Goal: Communication & Community: Share content

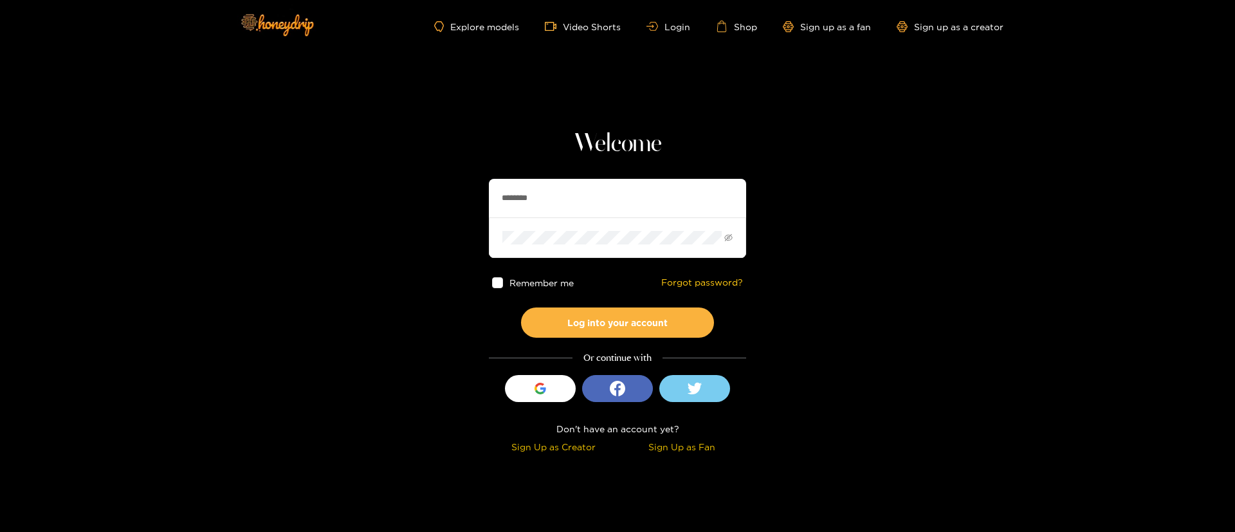
click at [587, 180] on input "********" at bounding box center [617, 198] width 257 height 39
type input "******"
click at [583, 309] on button "Log into your account" at bounding box center [617, 322] width 193 height 30
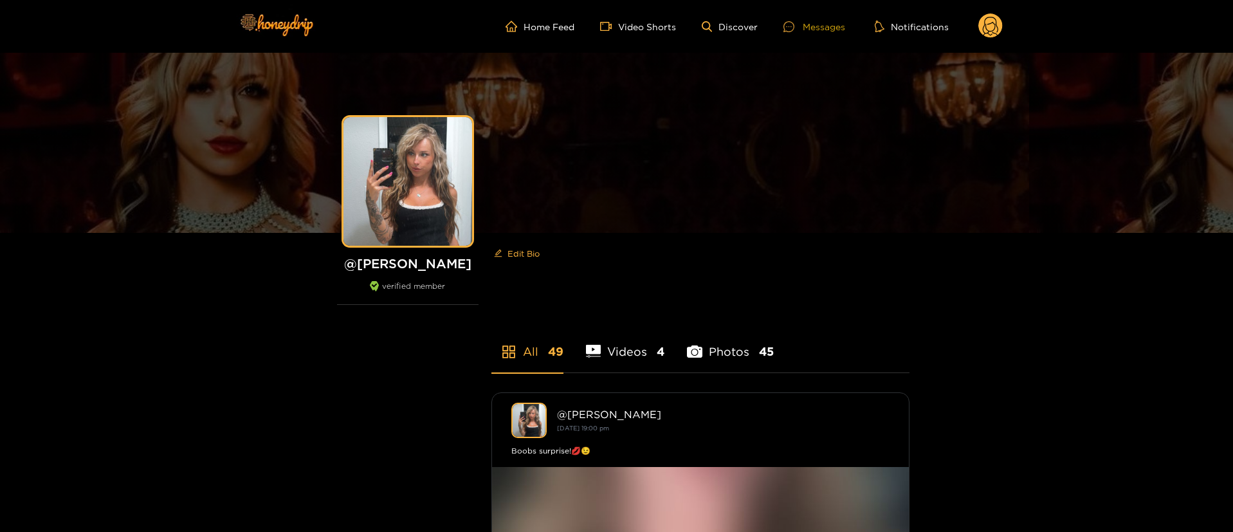
click at [821, 25] on div "Messages" at bounding box center [815, 26] width 62 height 15
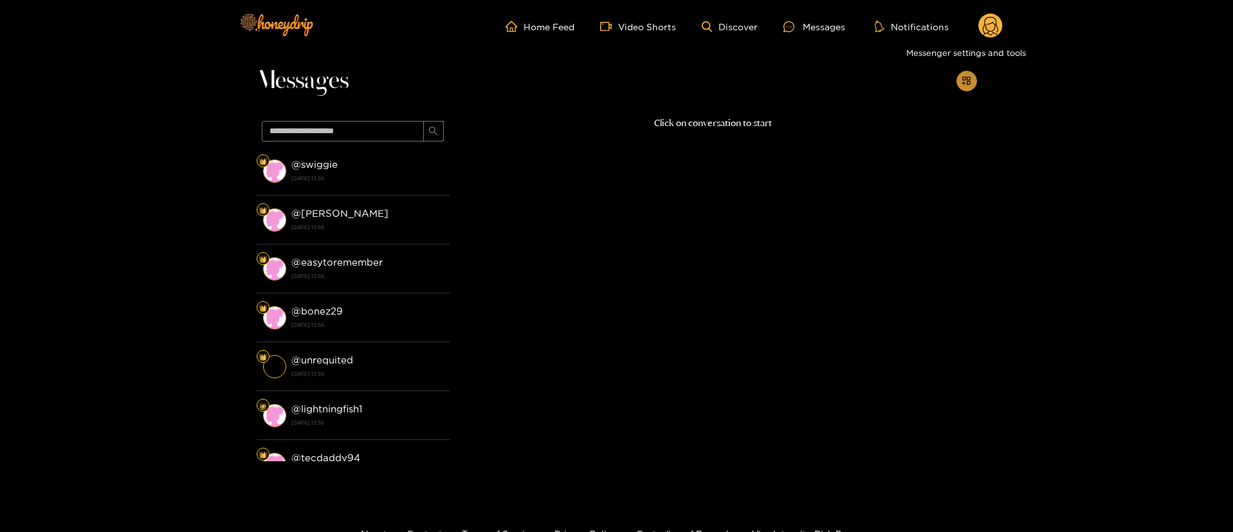
click at [960, 82] on button "button" at bounding box center [967, 81] width 21 height 21
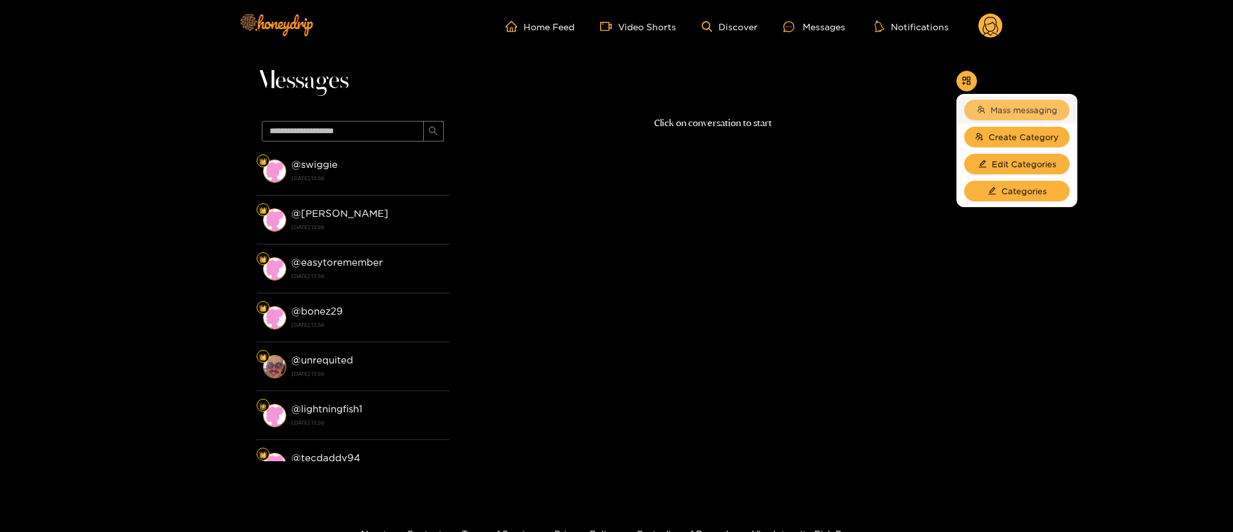
click at [991, 113] on span "Mass messaging" at bounding box center [1024, 110] width 67 height 13
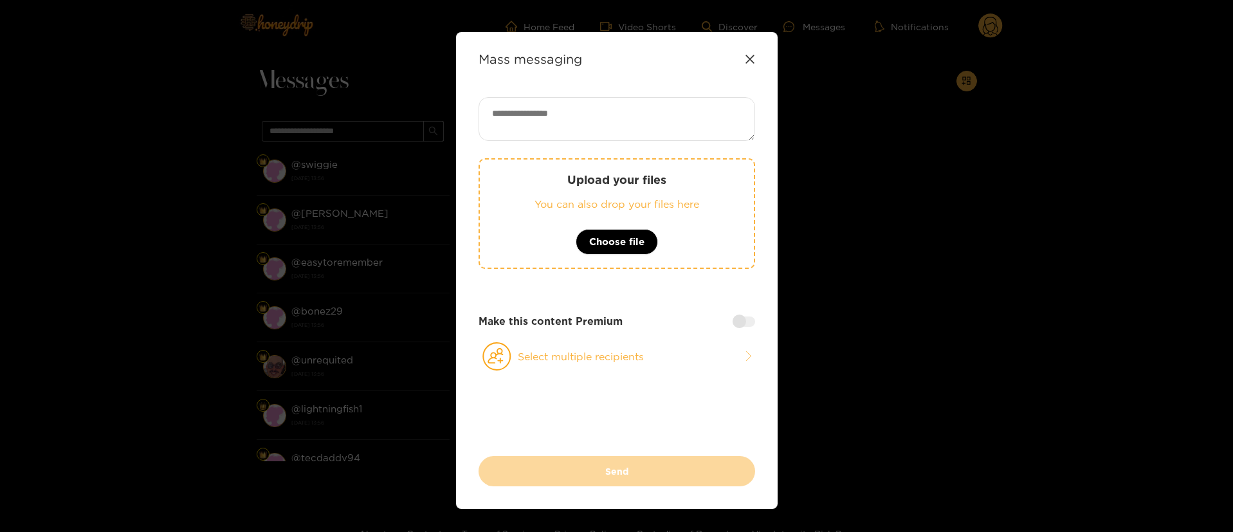
click at [670, 141] on div "Upload your files You can also drop your files here Choose file Make this conte…" at bounding box center [617, 276] width 277 height 359
click at [614, 104] on textarea at bounding box center [617, 119] width 277 height 44
paste textarea "**********"
type textarea "**********"
click at [616, 351] on button "Select multiple recipients" at bounding box center [617, 357] width 277 height 30
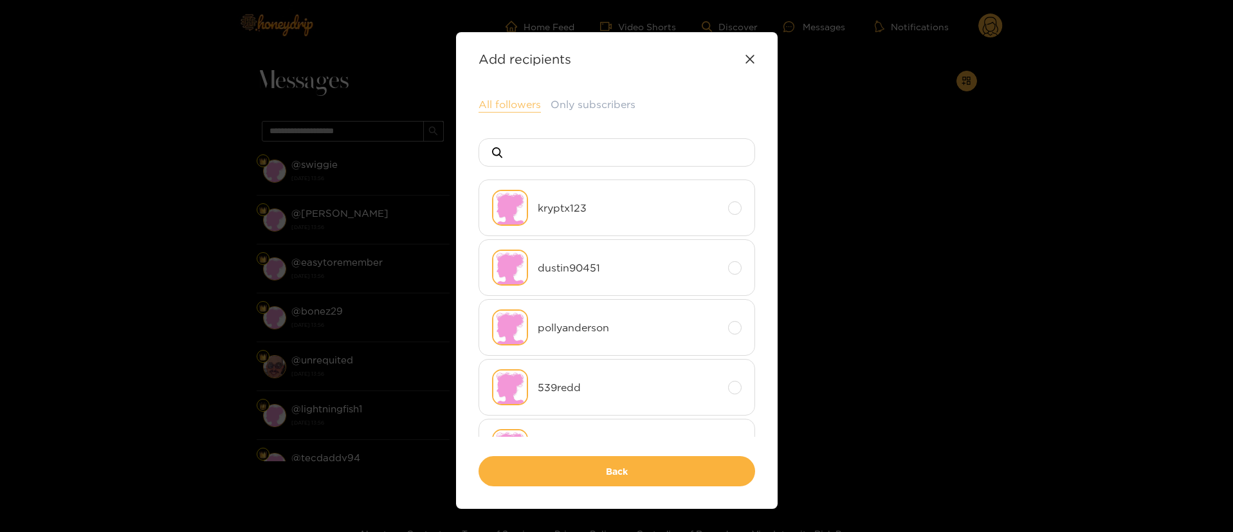
click at [520, 100] on button "All followers" at bounding box center [510, 104] width 62 height 15
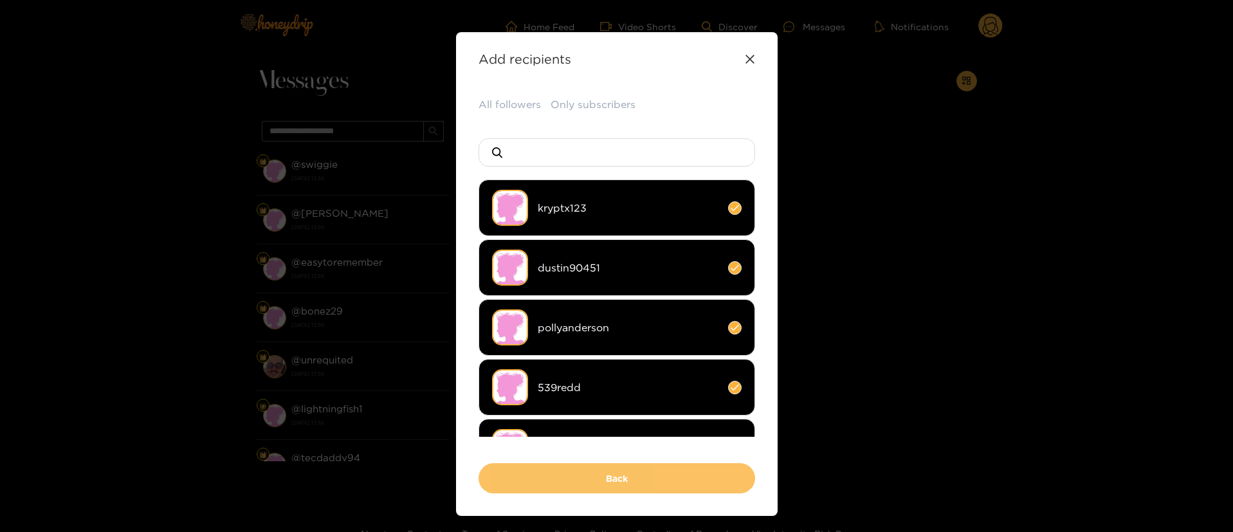
click at [671, 481] on button "Back" at bounding box center [617, 478] width 277 height 30
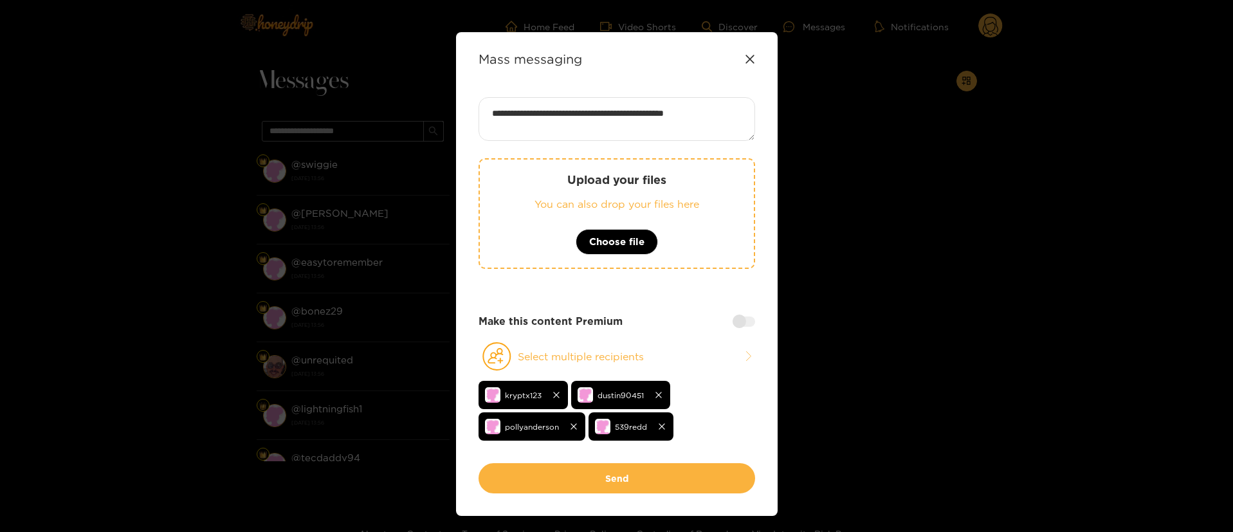
click at [681, 317] on div "Make this content Premium" at bounding box center [617, 321] width 277 height 15
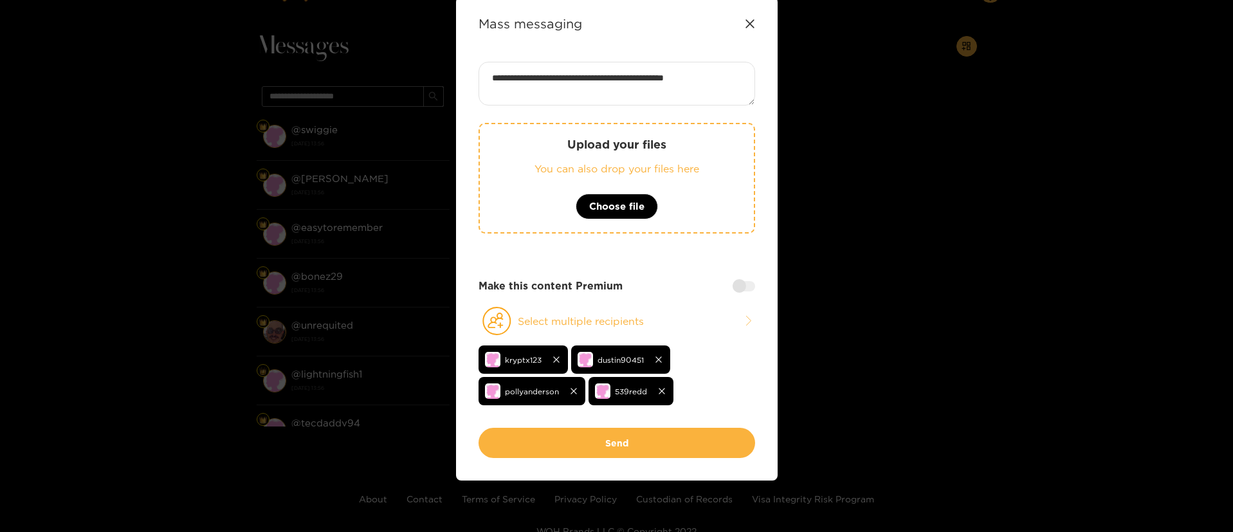
scroll to position [39, 0]
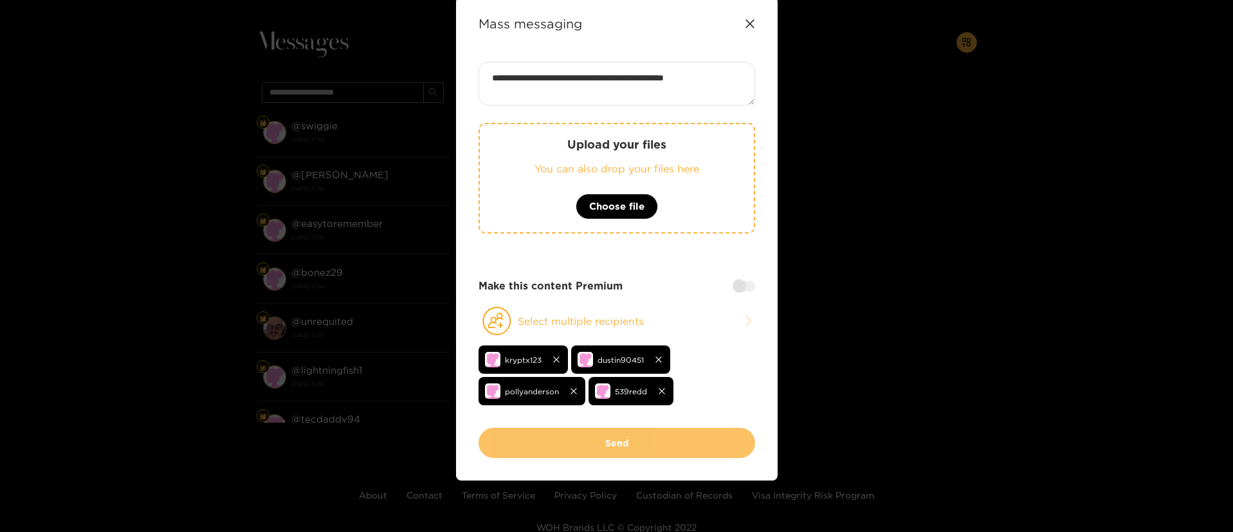
click at [612, 440] on button "Send" at bounding box center [617, 443] width 277 height 30
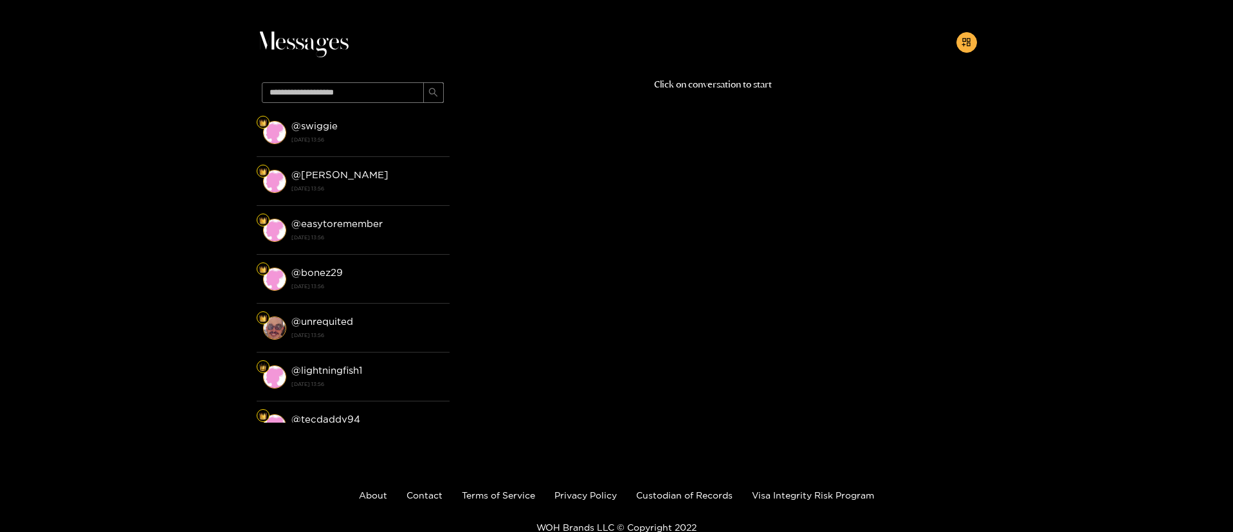
scroll to position [28, 0]
click at [965, 52] on button "button" at bounding box center [967, 42] width 21 height 21
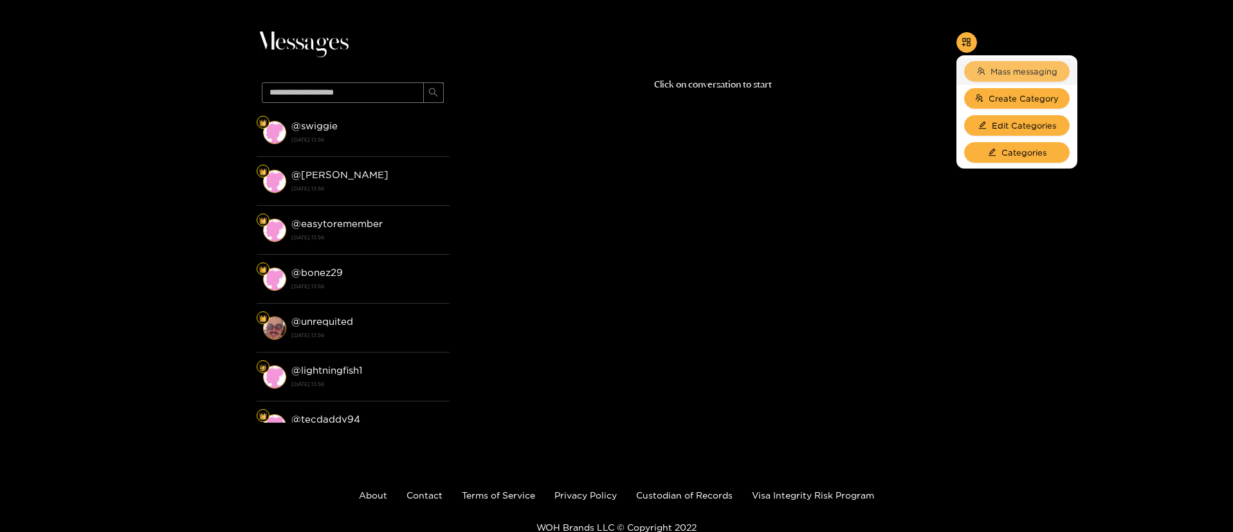
click at [1000, 72] on span "Mass messaging" at bounding box center [1024, 71] width 67 height 13
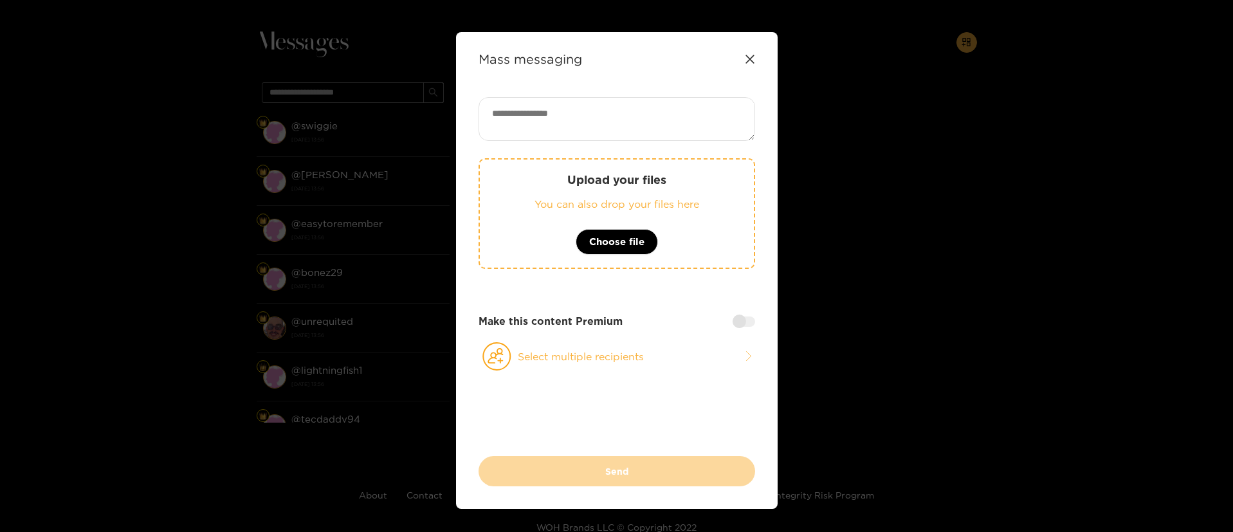
click at [542, 125] on textarea at bounding box center [617, 119] width 277 height 44
click at [749, 57] on icon at bounding box center [750, 59] width 10 height 10
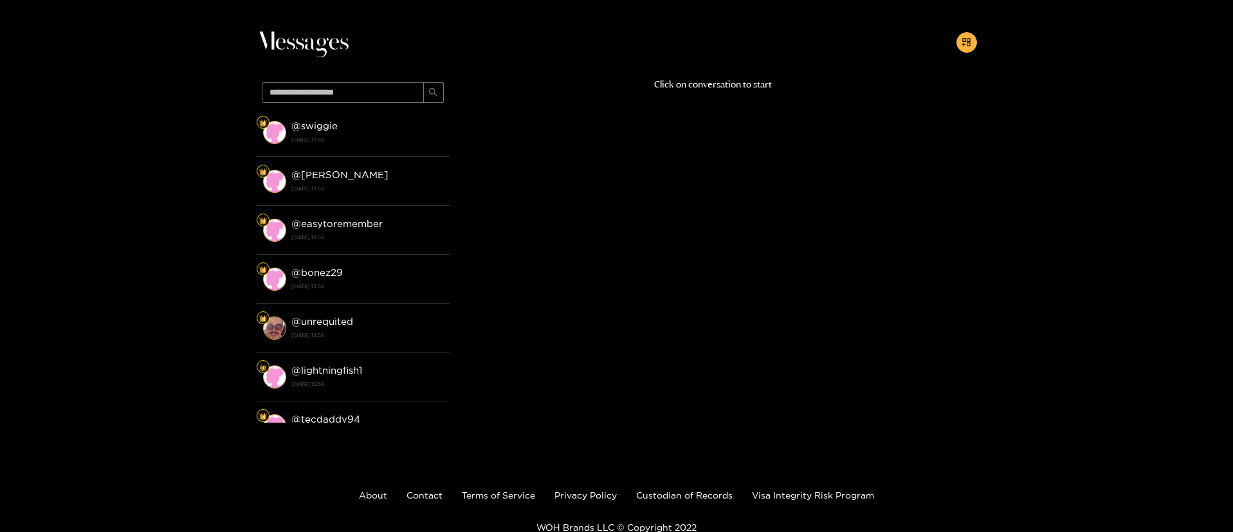
click at [942, 85] on p "Click on conversation to start" at bounding box center [714, 84] width 528 height 15
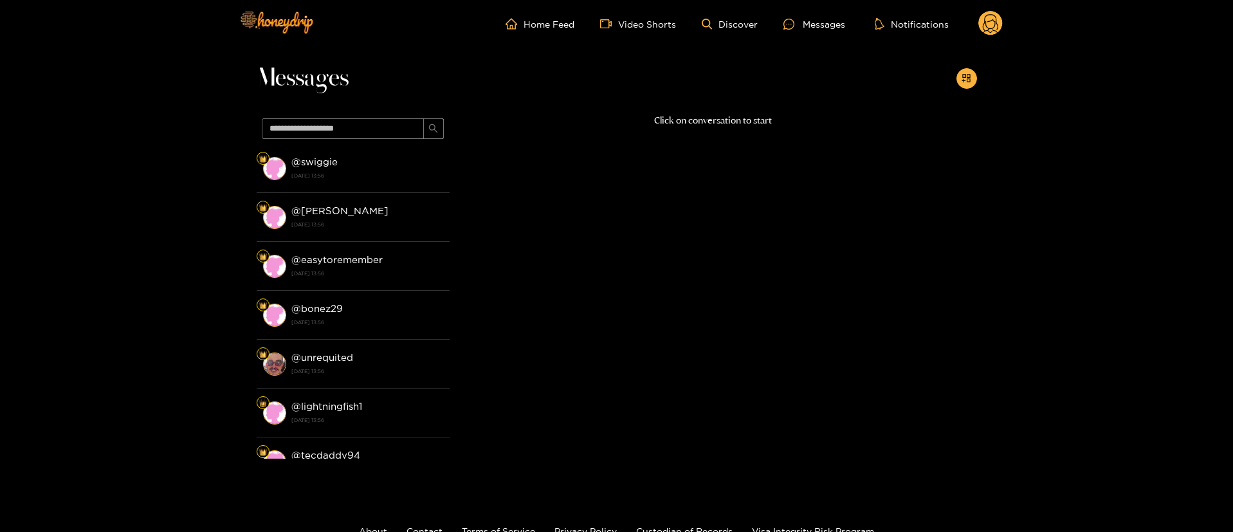
scroll to position [0, 0]
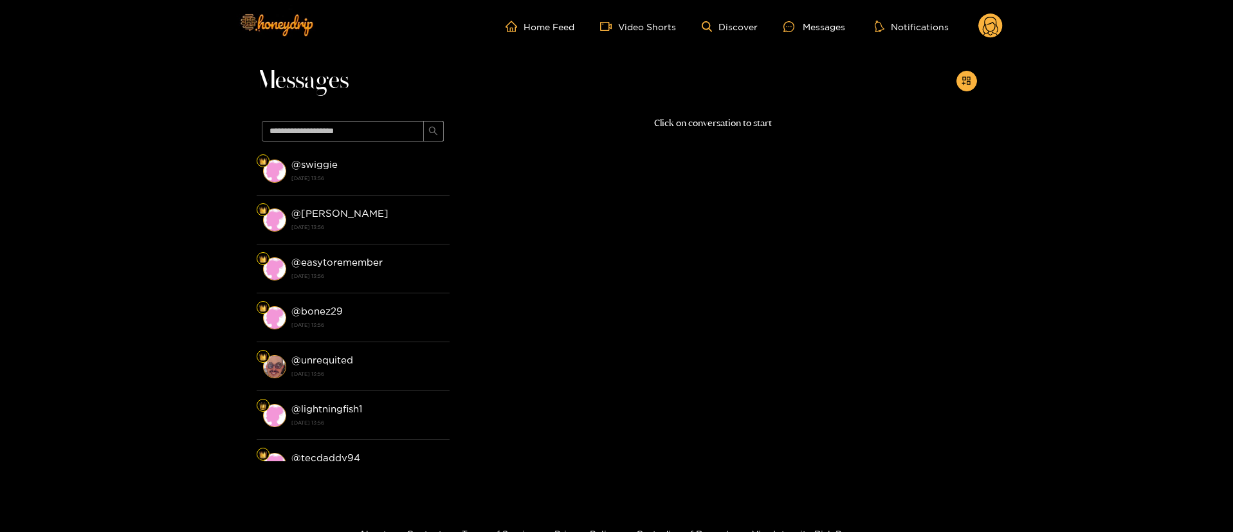
click at [989, 21] on circle at bounding box center [990, 26] width 24 height 24
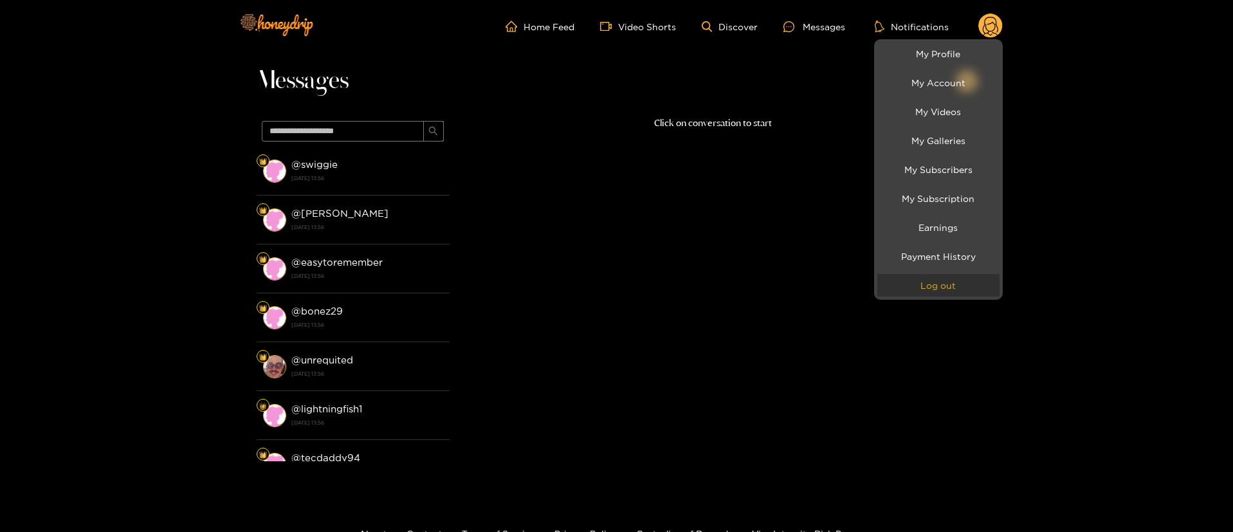
click at [928, 293] on button "Log out" at bounding box center [938, 285] width 122 height 23
